Goal: Information Seeking & Learning: Check status

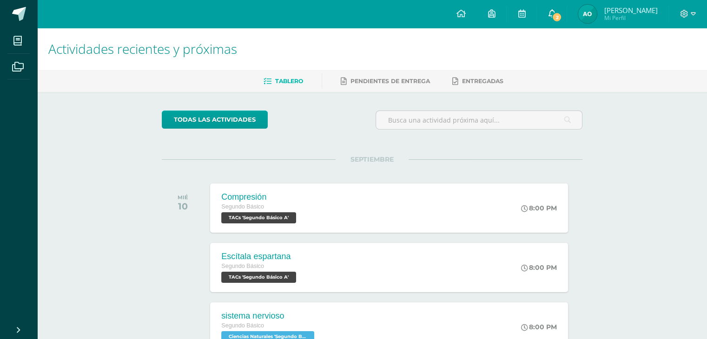
click at [561, 17] on span "2" at bounding box center [556, 17] width 10 height 10
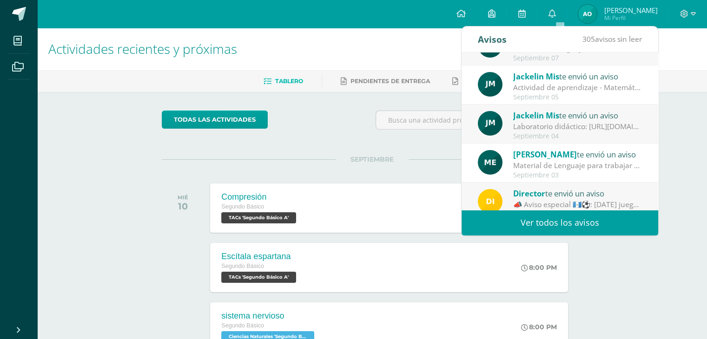
scroll to position [154, 0]
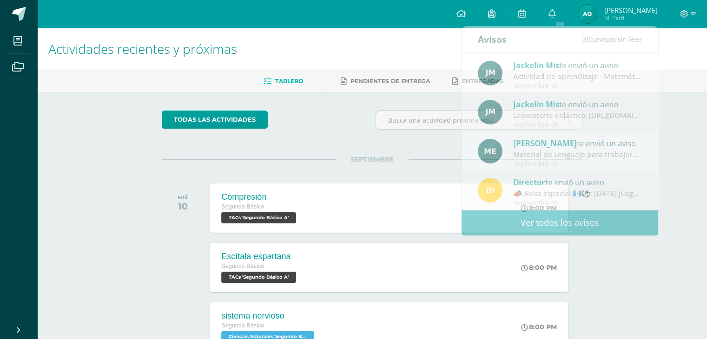
click at [95, 286] on div "Actividades recientes y próximas Tablero Pendientes de entrega Entregadas todas…" at bounding box center [371, 308] width 669 height 561
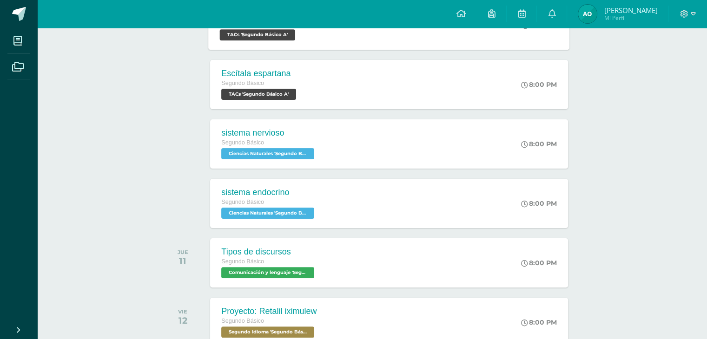
scroll to position [183, 0]
click at [334, 244] on div "Tipos de discursos Segundo Básico Comunicación y lenguaje 'Segundo Básico A' 8:…" at bounding box center [389, 262] width 361 height 50
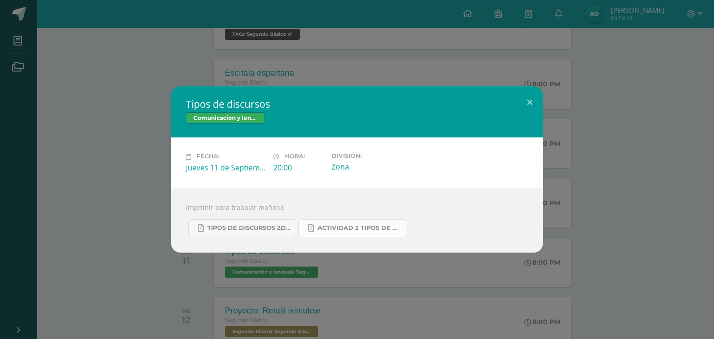
click at [357, 225] on span "Actividad 2 tipos de discursos.pdf" at bounding box center [359, 227] width 84 height 7
click at [574, 158] on div "Tipos de discursos Comunicación y lenguaje Fecha: Jueves 11 de Septiembre Hora:…" at bounding box center [357, 169] width 706 height 166
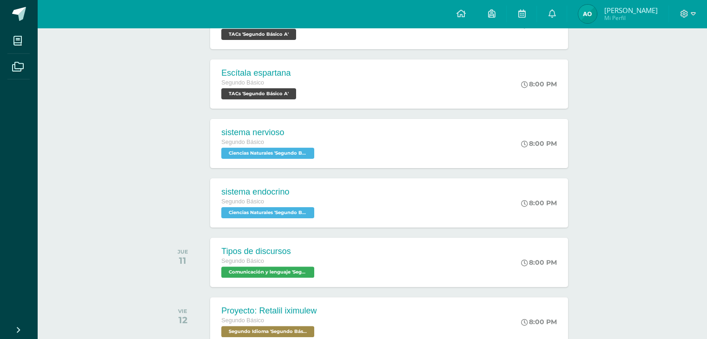
click at [596, 22] on img at bounding box center [587, 14] width 19 height 19
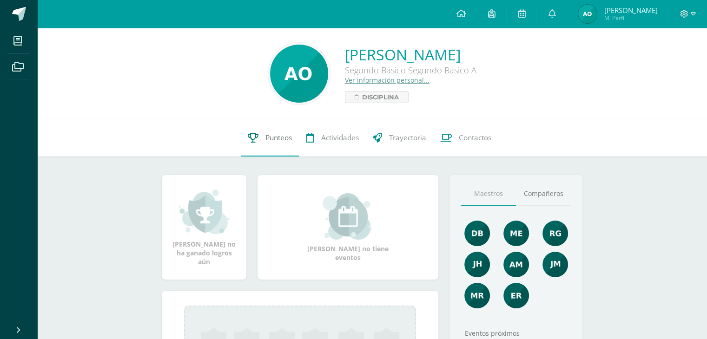
click at [280, 138] on span "Punteos" at bounding box center [278, 138] width 26 height 10
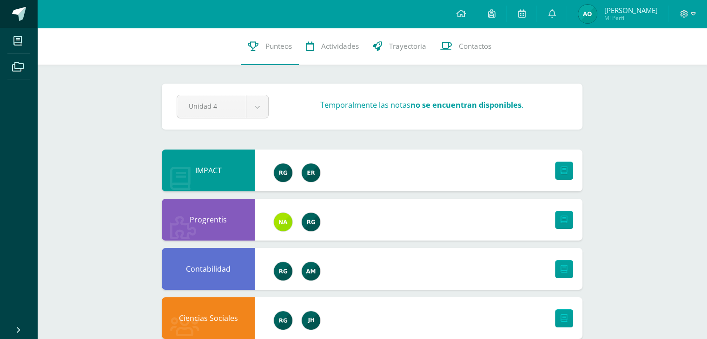
click at [26, 21] on link at bounding box center [18, 14] width 37 height 28
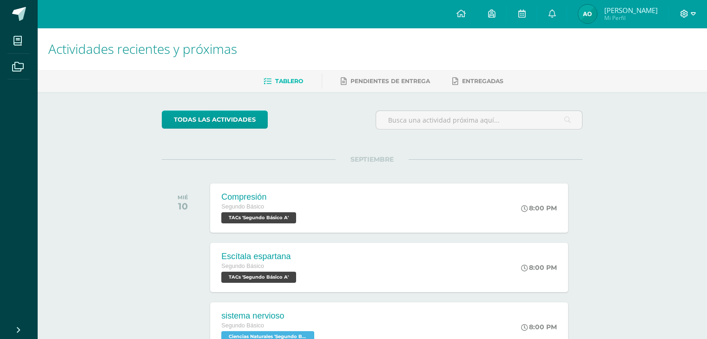
click at [682, 10] on icon at bounding box center [684, 14] width 8 height 8
click at [659, 60] on span "Cerrar sesión" at bounding box center [663, 63] width 42 height 9
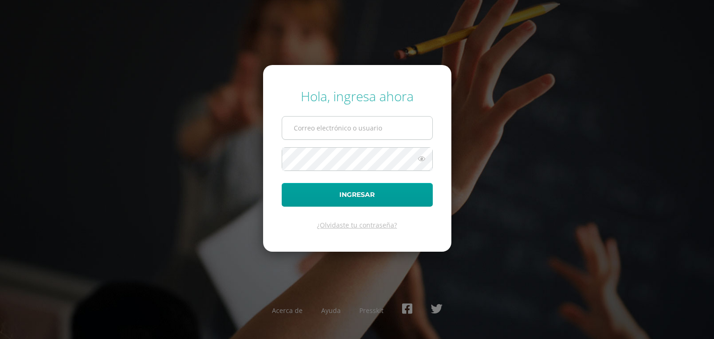
click at [393, 127] on input "text" at bounding box center [357, 128] width 150 height 23
type input "[PERSON_NAME][DOMAIN_NAME][EMAIL_ADDRESS][DOMAIN_NAME]"
click at [282, 183] on button "Ingresar" at bounding box center [357, 195] width 151 height 24
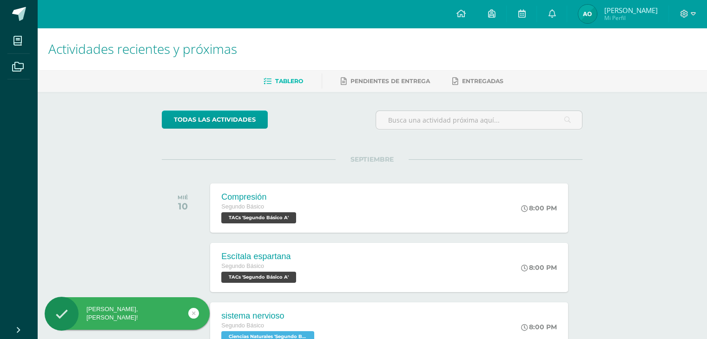
click at [603, 23] on link "[PERSON_NAME] Mi Perfil" at bounding box center [617, 14] width 101 height 28
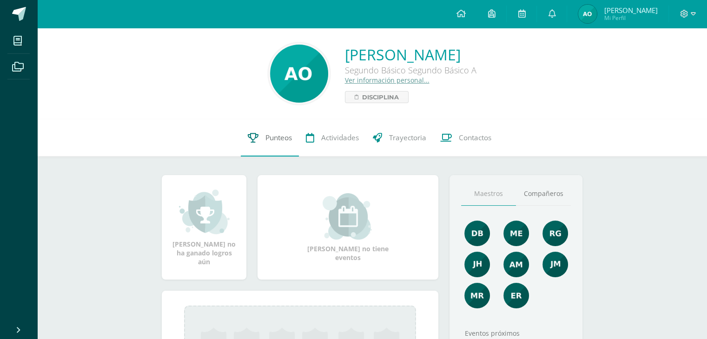
click at [272, 146] on link "Punteos" at bounding box center [270, 137] width 58 height 37
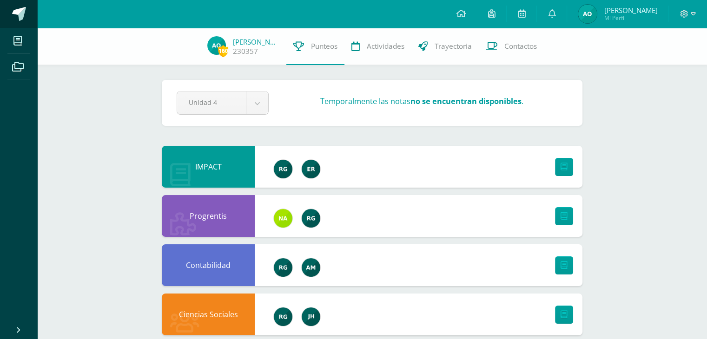
click at [26, 11] on link at bounding box center [18, 14] width 37 height 28
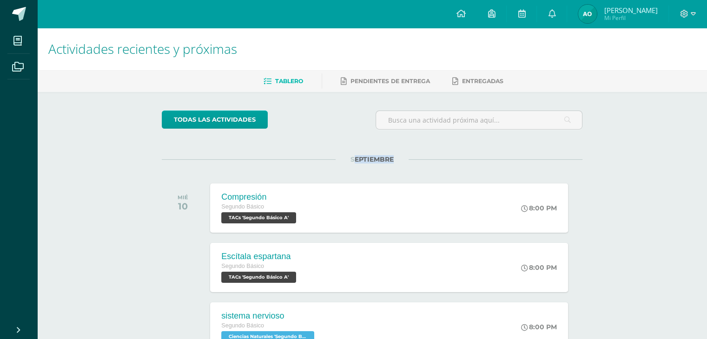
drag, startPoint x: 353, startPoint y: 157, endPoint x: 458, endPoint y: 158, distance: 105.0
click at [458, 158] on div "todas las Actividades No tienes actividades Échale un vistazo a los demás perío…" at bounding box center [372, 340] width 458 height 497
